Goal: Information Seeking & Learning: Learn about a topic

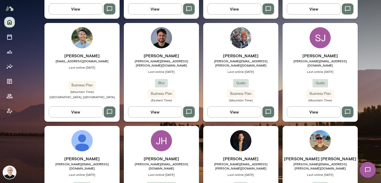
scroll to position [445, 0]
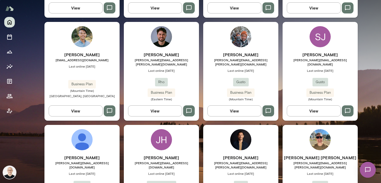
click at [308, 106] on button "View" at bounding box center [314, 111] width 54 height 11
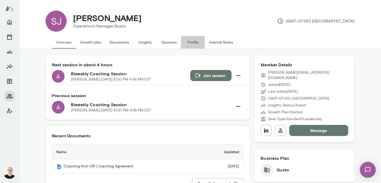
click at [191, 42] on button "Profile" at bounding box center [193, 42] width 24 height 13
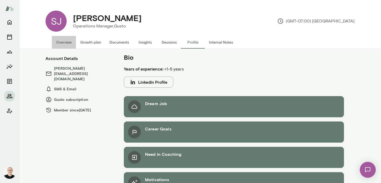
click at [66, 42] on button "Overview" at bounding box center [64, 42] width 24 height 13
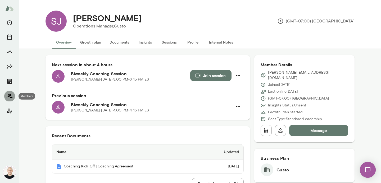
click at [10, 95] on icon "Members" at bounding box center [9, 96] width 6 height 6
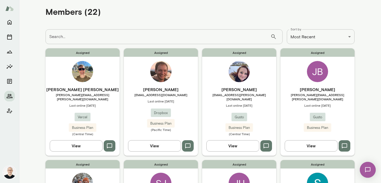
scroll to position [18, 0]
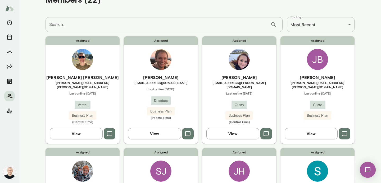
click at [78, 131] on button "View" at bounding box center [76, 133] width 53 height 11
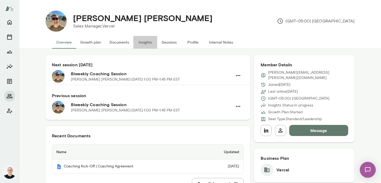
click at [146, 42] on button "Insights" at bounding box center [145, 42] width 24 height 13
